Goal: Task Accomplishment & Management: Complete application form

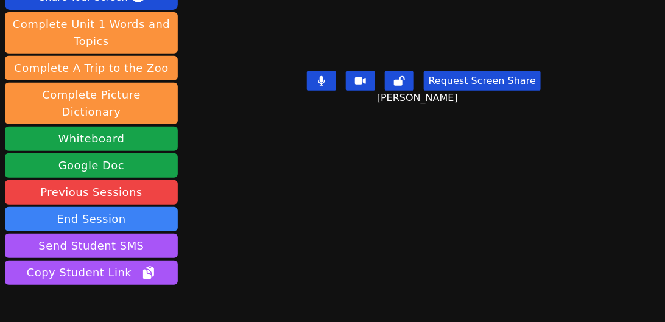
scroll to position [169, 0]
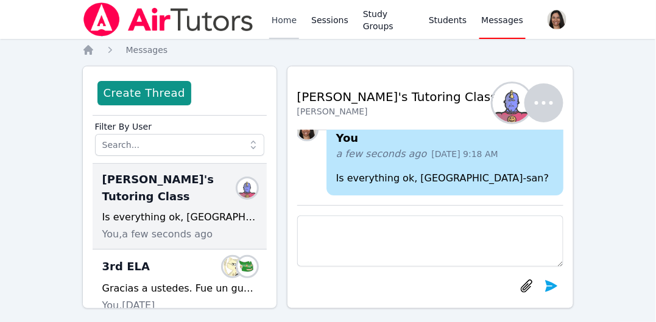
click at [284, 21] on link "Home" at bounding box center [284, 19] width 30 height 39
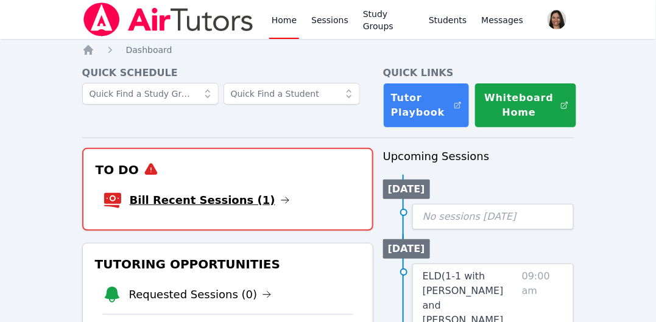
click at [240, 204] on link "Bill Recent Sessions (1)" at bounding box center [210, 200] width 160 height 17
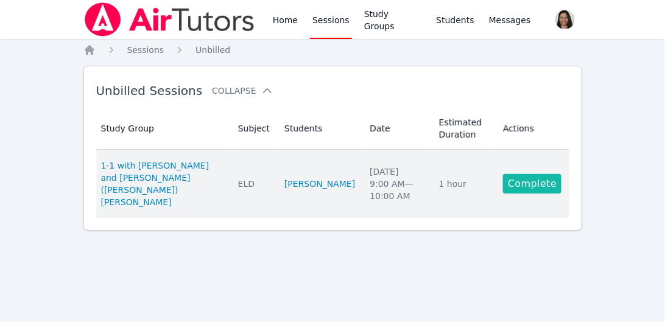
click at [554, 175] on link "Complete" at bounding box center [532, 183] width 58 height 19
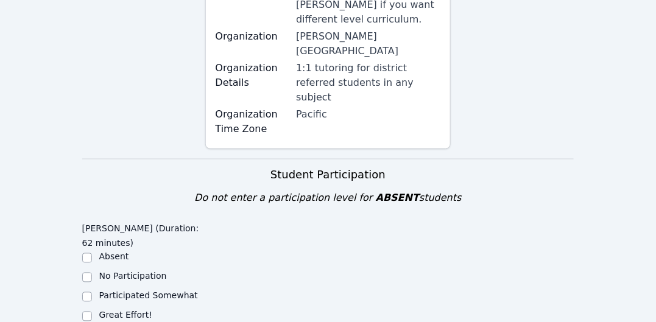
scroll to position [388, 0]
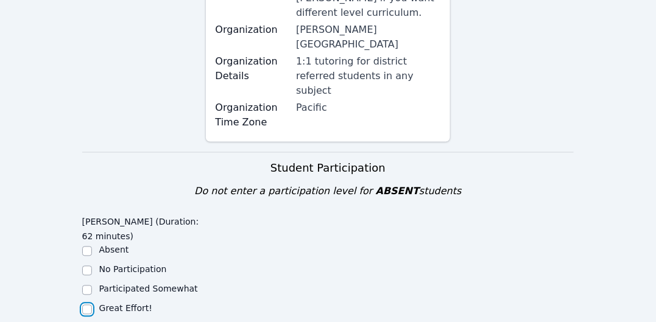
click at [85, 305] on input "Great Effort!" at bounding box center [87, 310] width 10 height 10
checkbox input "true"
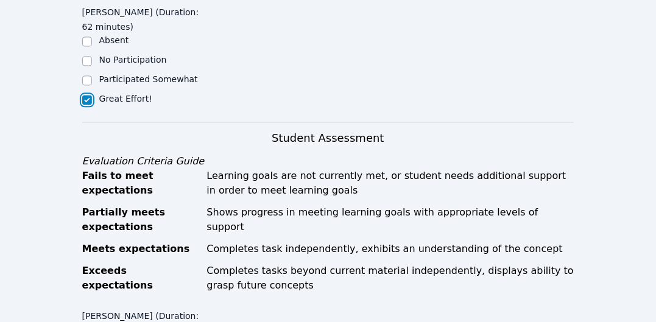
scroll to position [713, 0]
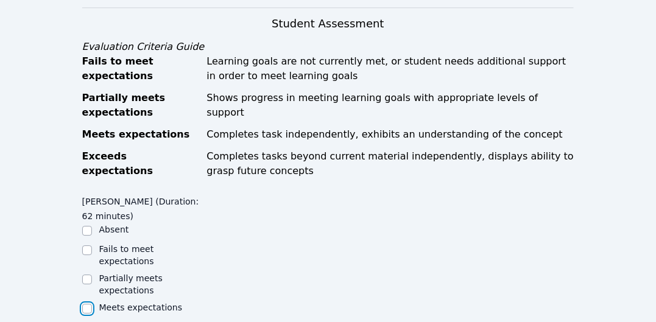
click at [85, 304] on input "Meets expectations" at bounding box center [87, 309] width 10 height 10
checkbox input "true"
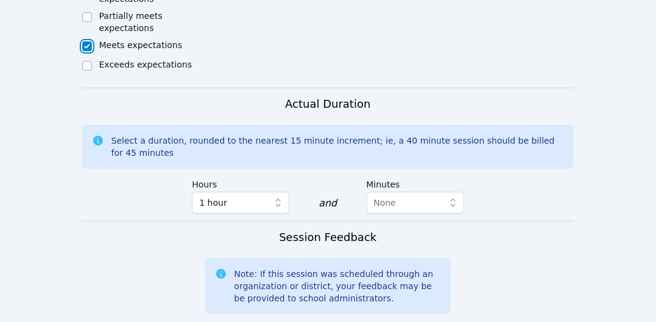
scroll to position [1034, 0]
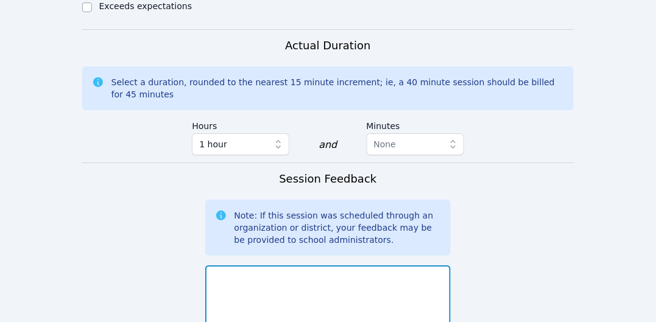
click at [266, 266] on textarea at bounding box center [328, 299] width 246 height 66
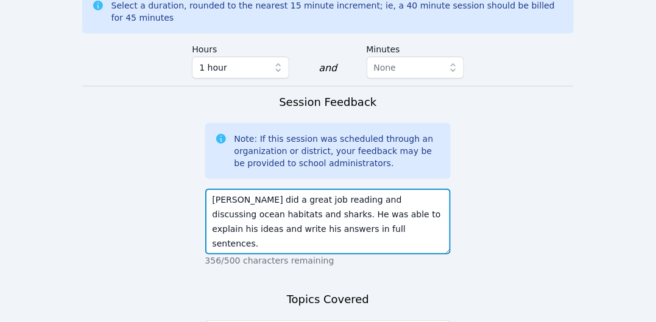
scroll to position [1110, 0]
type textarea "Rey did a great job reading and discussing ocean habitats and sharks. He was ab…"
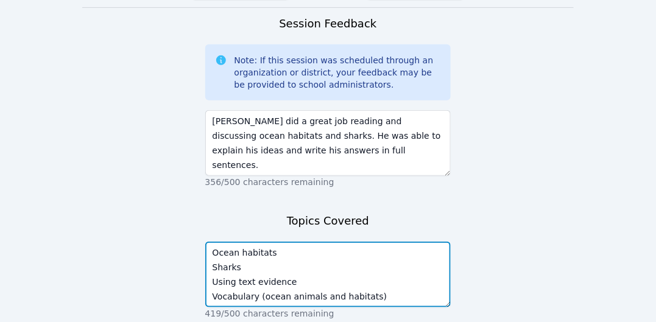
type textarea "Ocean habitats Sharks Using text evidence Vocabulary (ocean animals and habitat…"
